Goal: Task Accomplishment & Management: Complete application form

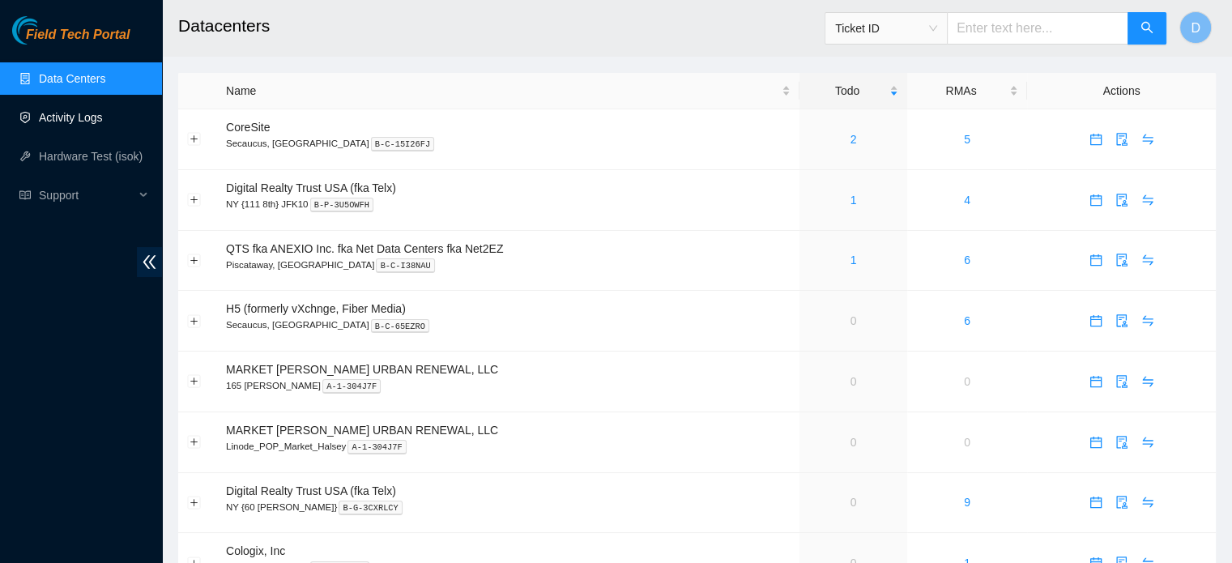
click at [74, 115] on link "Activity Logs" at bounding box center [71, 117] width 64 height 13
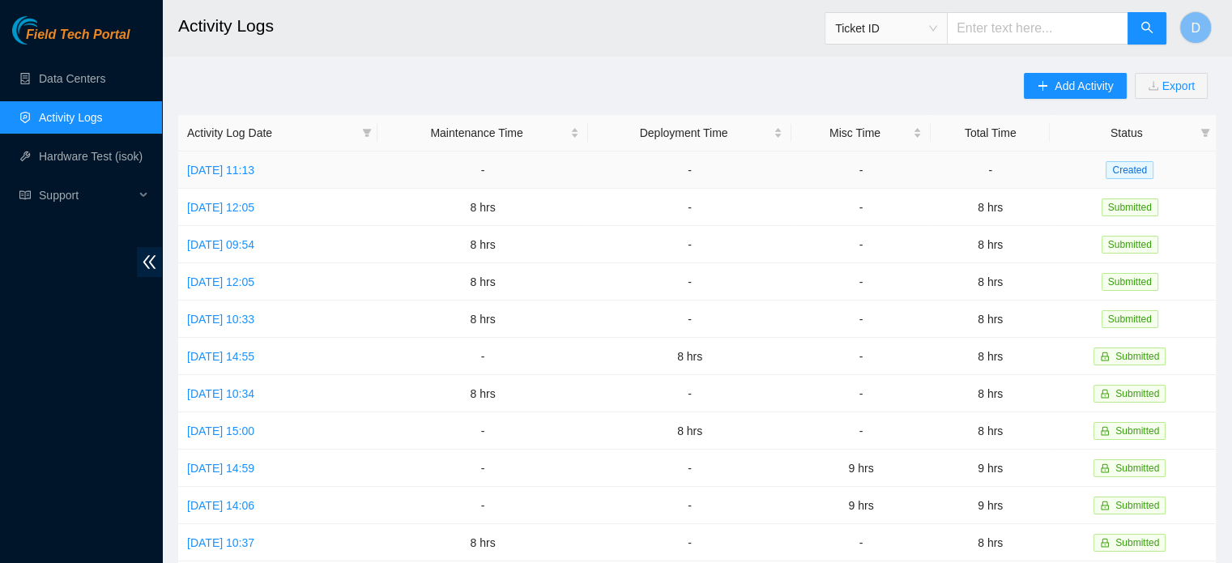
click at [256, 156] on td "[DATE] 11:13" at bounding box center [277, 169] width 199 height 37
click at [254, 164] on link "[DATE] 11:13" at bounding box center [220, 170] width 67 height 13
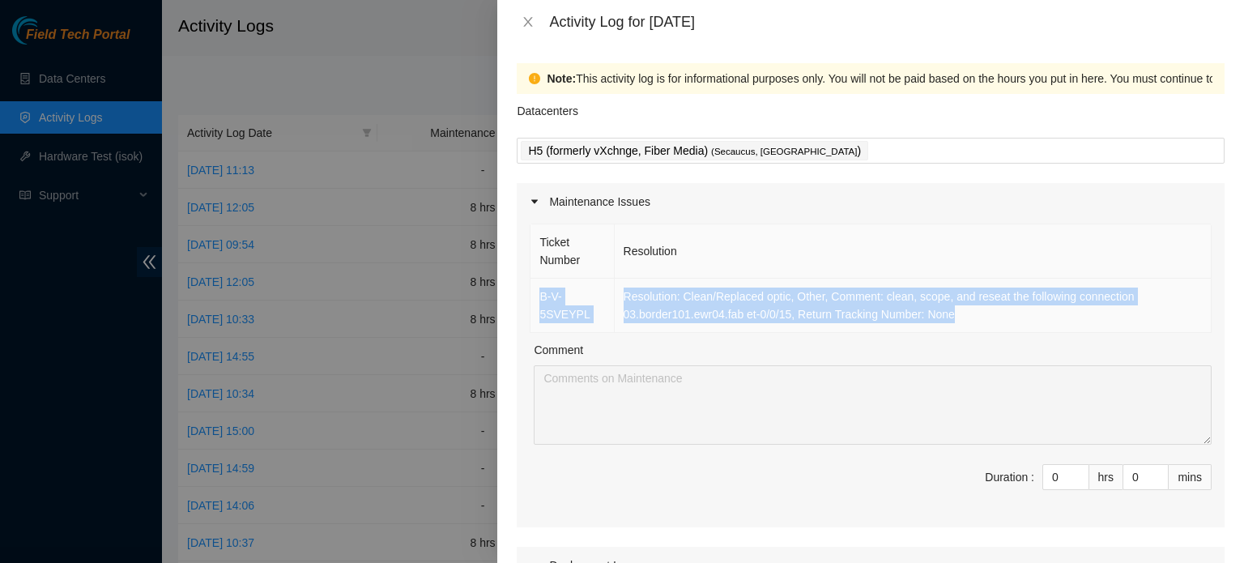
drag, startPoint x: 953, startPoint y: 322, endPoint x: 538, endPoint y: 294, distance: 416.3
click at [534, 297] on tr "B-V-5SVEYPL Resolution: Clean/Replaced optic, Other, Comment: clean, scope, and…" at bounding box center [870, 306] width 681 height 54
copy tr "B-V-5SVEYPL Resolution: Clean/Replaced optic, Other, Comment: clean, scope, and…"
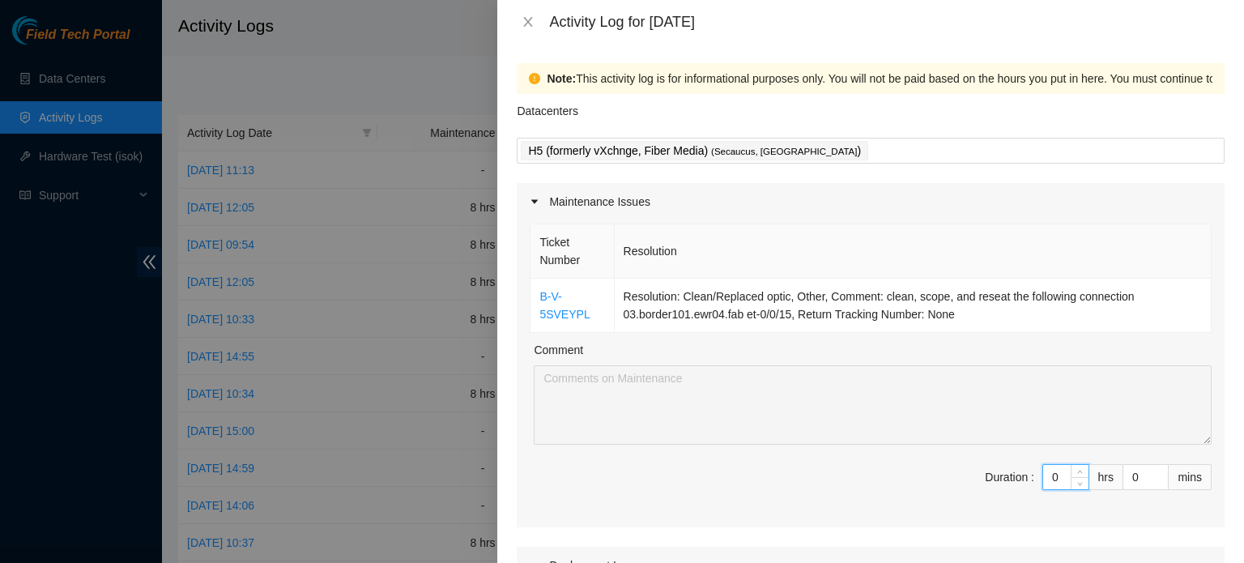
drag, startPoint x: 1056, startPoint y: 473, endPoint x: 965, endPoint y: 475, distance: 90.7
click at [973, 475] on span "Duration : 0 hrs 0 mins" at bounding box center [871, 486] width 682 height 45
type input "8"
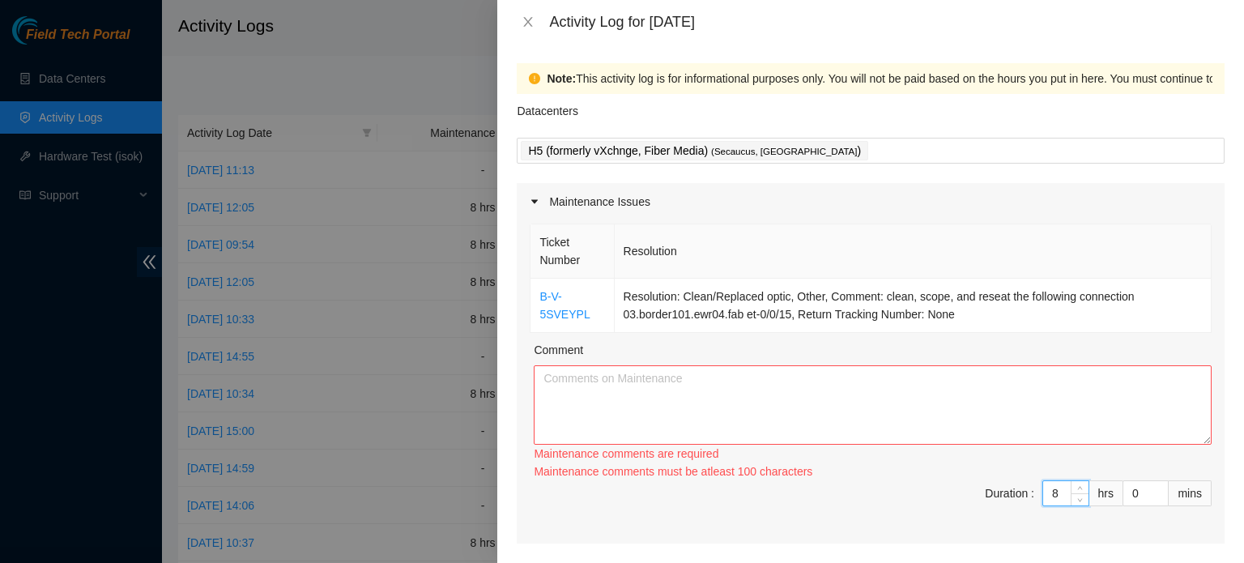
type input "8"
click at [577, 418] on textarea "Comment" at bounding box center [873, 404] width 678 height 79
paste textarea "B-V-5SVEYPL Resolution: Clean/Replaced optic, Other, Comment: clean, scope, and…"
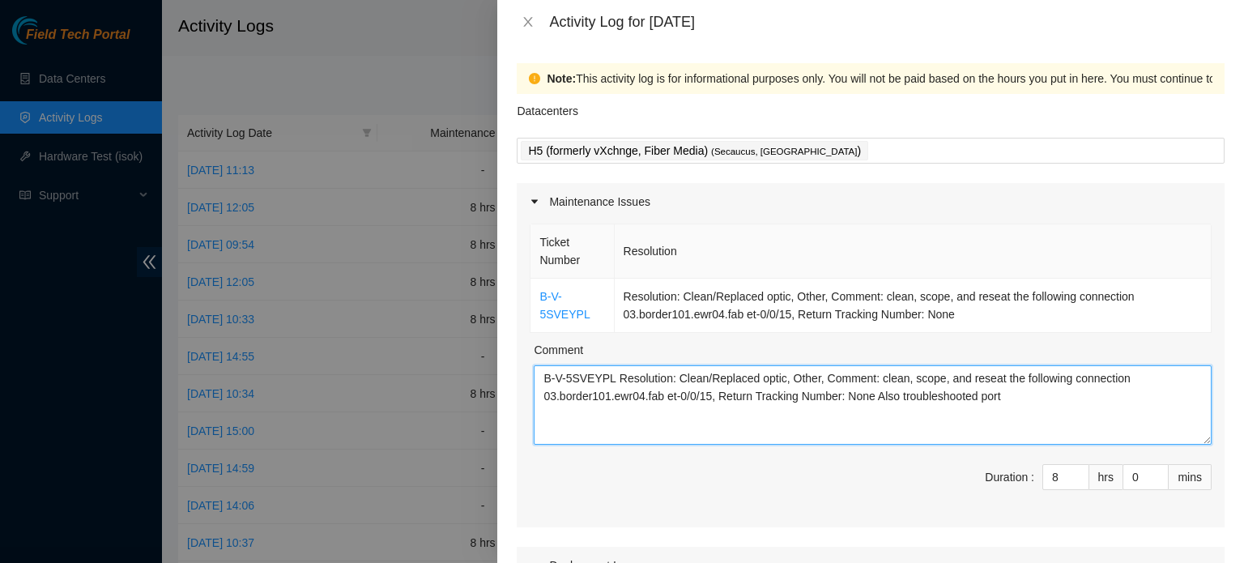
drag, startPoint x: 748, startPoint y: 443, endPoint x: 713, endPoint y: 442, distance: 35.6
click at [730, 442] on textarea "B-V-5SVEYPL Resolution: Clean/Replaced optic, Other, Comment: clean, scope, and…" at bounding box center [873, 404] width 678 height 79
click at [677, 411] on textarea "B-V-5SVEYPL Resolution: Clean/Replaced optic, Other, Comment: clean, scope, and…" at bounding box center [873, 404] width 678 height 79
drag, startPoint x: 666, startPoint y: 403, endPoint x: 710, endPoint y: 401, distance: 43.8
click at [710, 401] on textarea "B-V-5SVEYPL Resolution: Clean/Replaced optic, Other, Comment: clean, scope, and…" at bounding box center [873, 404] width 678 height 79
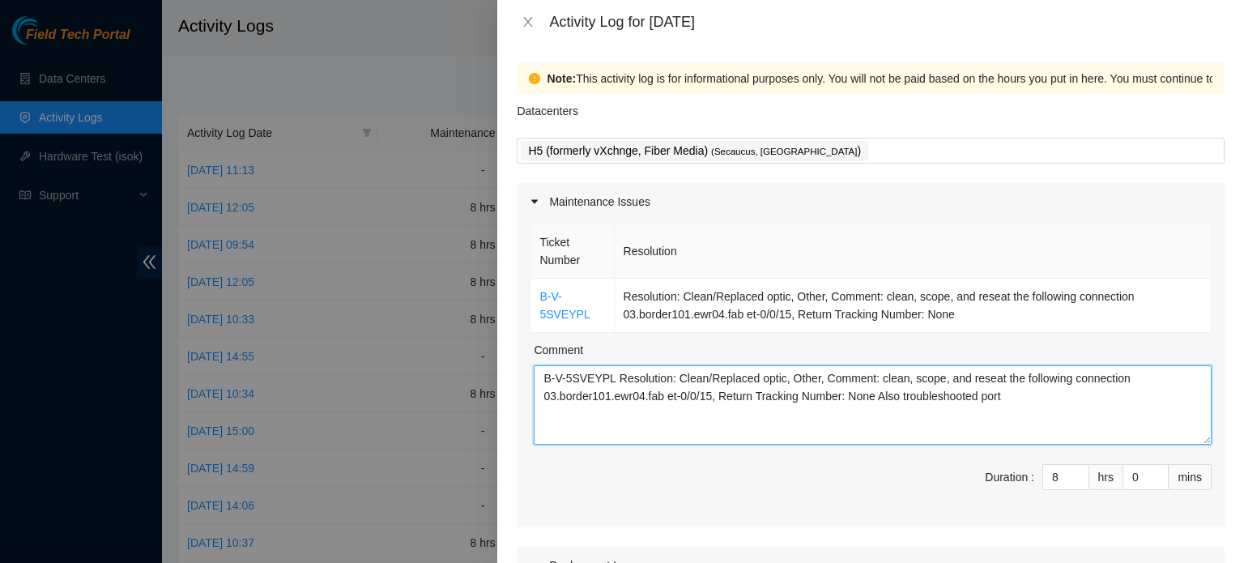
click at [1025, 408] on textarea "B-V-5SVEYPL Resolution: Clean/Replaced optic, Other, Comment: clean, scope, and…" at bounding box center [873, 404] width 678 height 79
paste textarea "et-0/0/15"
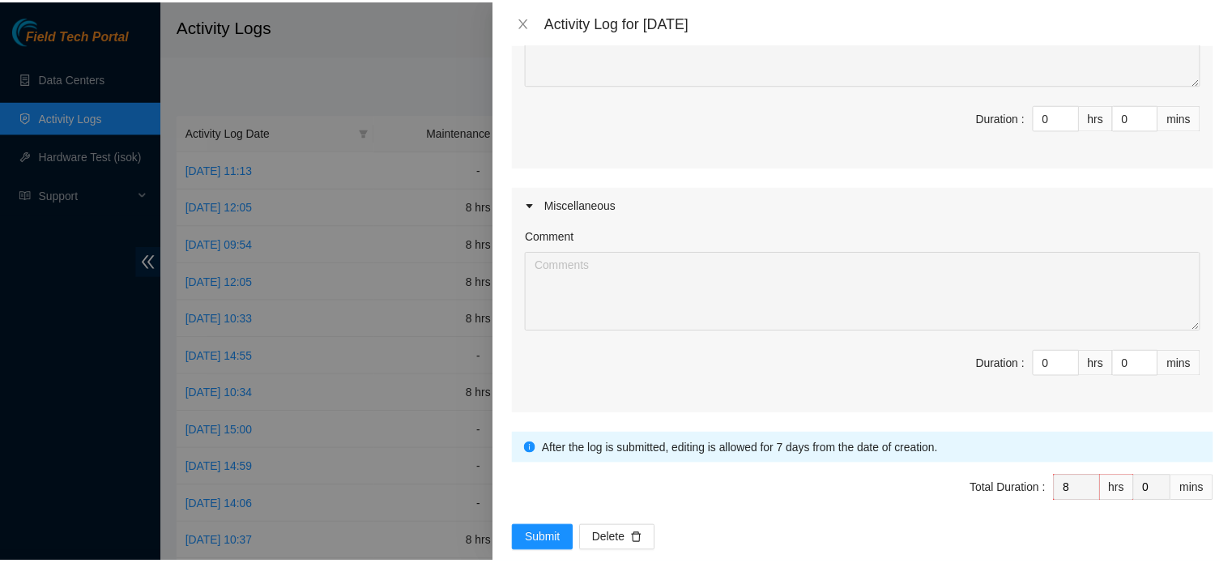
scroll to position [629, 0]
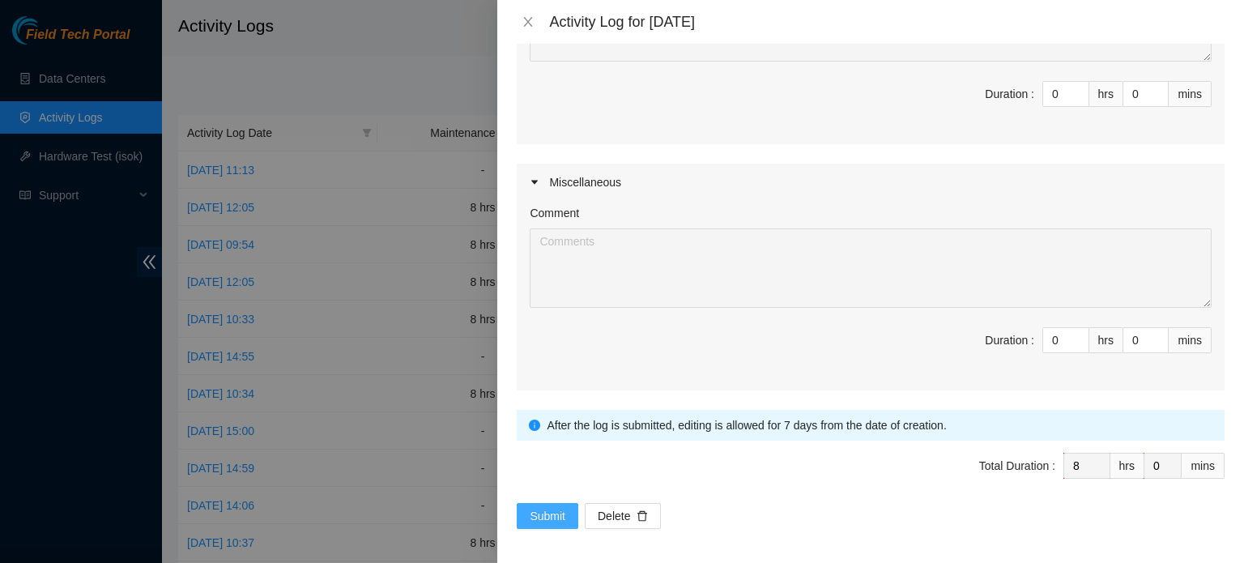
type textarea "B-V-5SVEYPL Resolution: Clean/Replaced optic, Other, Comment: clean, scope, and…"
click at [535, 508] on span "Submit" at bounding box center [548, 516] width 36 height 18
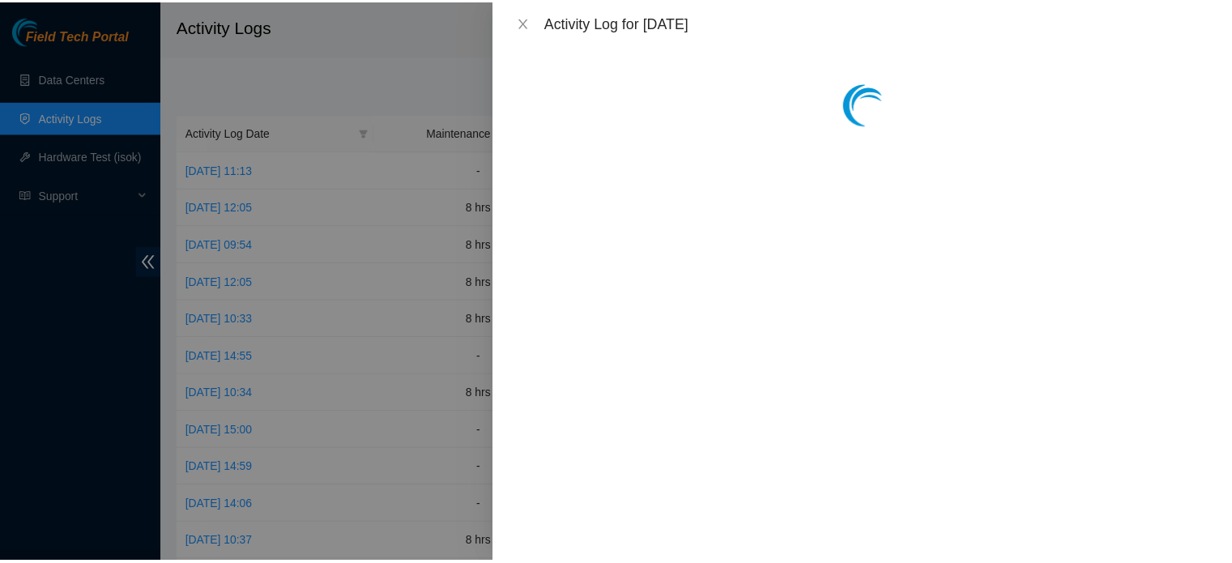
scroll to position [0, 0]
